Goal: Navigation & Orientation: Find specific page/section

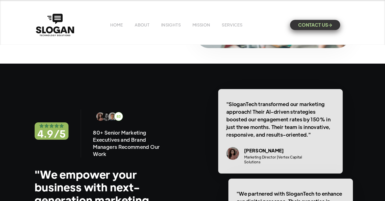
scroll to position [688, 0]
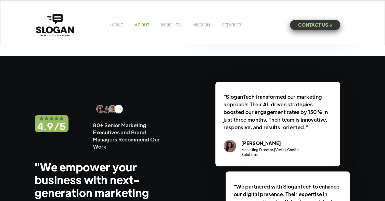
click at [141, 26] on link "ABOUT" at bounding box center [142, 24] width 15 height 5
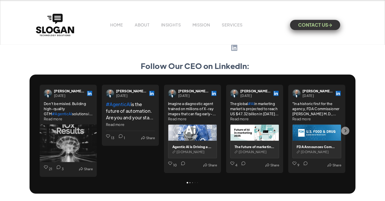
scroll to position [1291, 0]
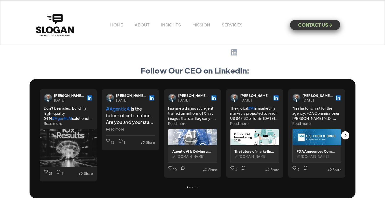
click at [347, 135] on div "Next" at bounding box center [345, 135] width 8 height 8
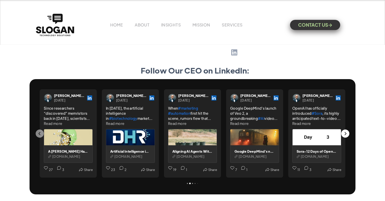
click at [347, 135] on div "Next" at bounding box center [345, 134] width 8 height 8
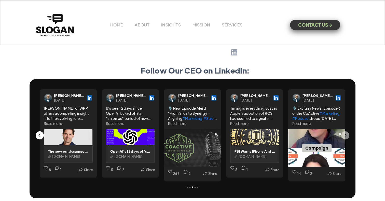
click at [41, 135] on icon "Previous" at bounding box center [40, 135] width 4 height 4
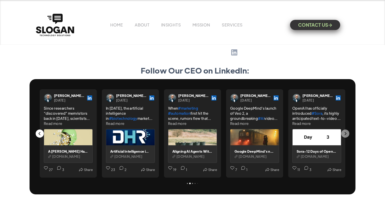
click at [41, 135] on icon "Previous" at bounding box center [40, 134] width 4 height 4
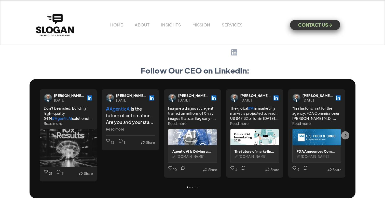
click at [41, 135] on div "Previous" at bounding box center [40, 135] width 8 height 8
click at [119, 28] on div "HOME ABOUT INSIGHTS MISSION Menu Home V1 Home V2 Home V3 About Team Team Single…" at bounding box center [193, 24] width 316 height 25
click at [119, 27] on link "HOME" at bounding box center [116, 24] width 13 height 5
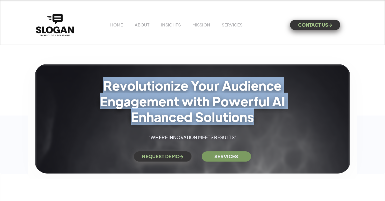
drag, startPoint x: 104, startPoint y: 85, endPoint x: 251, endPoint y: 121, distance: 151.2
click at [251, 121] on h1 "Revolutionize Your Audience Engagement with Powerful AI Enhanced Solutions" at bounding box center [192, 100] width 208 height 47
copy h1 "Revolutionize Your Audience Engagement with Powerful AI Enhanced Solutions"
